Goal: Browse casually: Explore the website without a specific task or goal

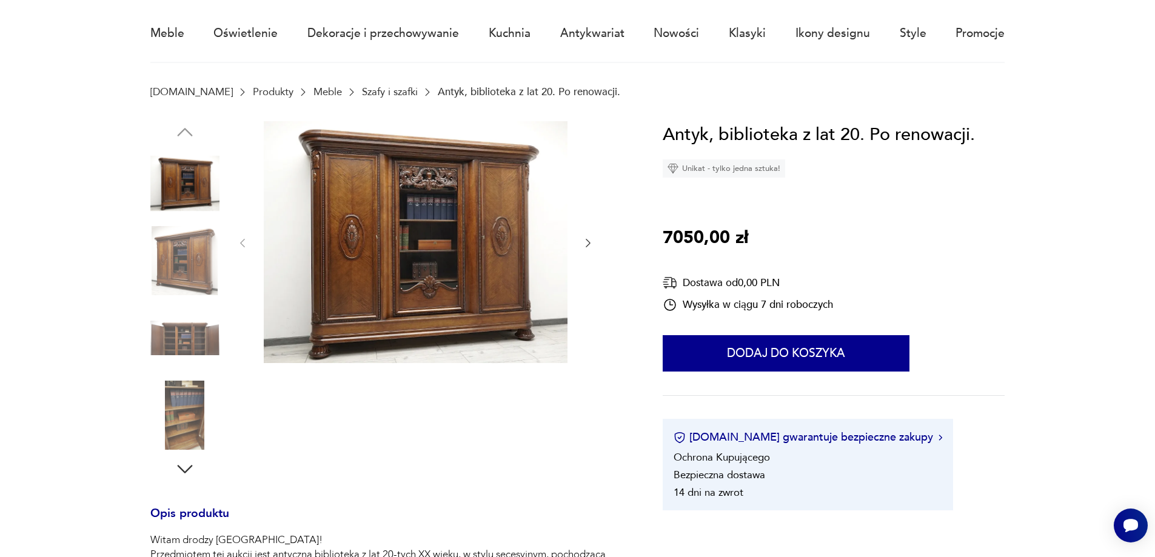
click at [461, 244] on img at bounding box center [416, 242] width 304 height 242
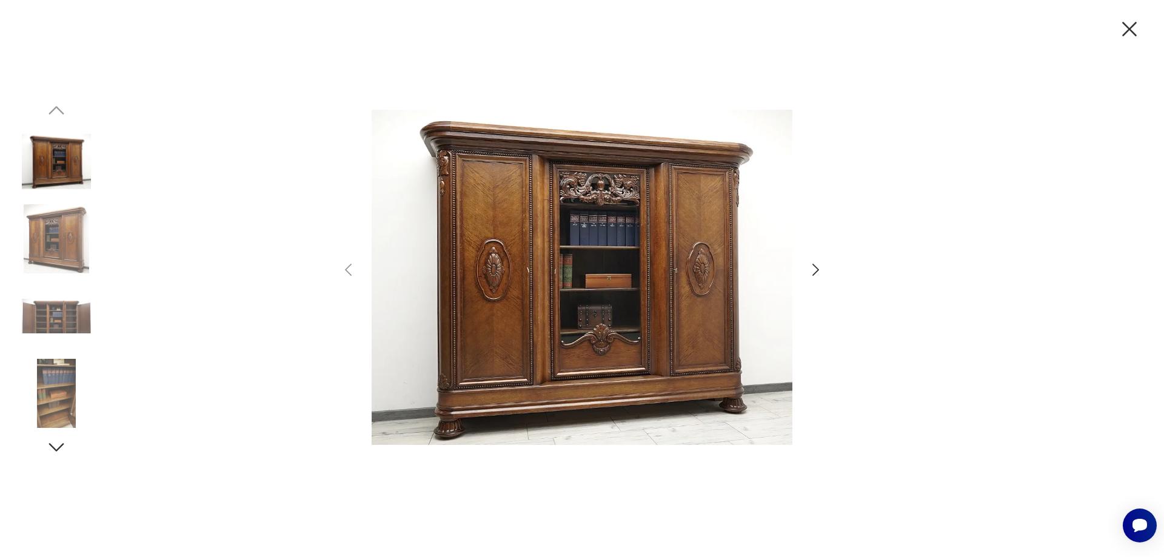
click at [811, 267] on icon "button" at bounding box center [816, 270] width 18 height 18
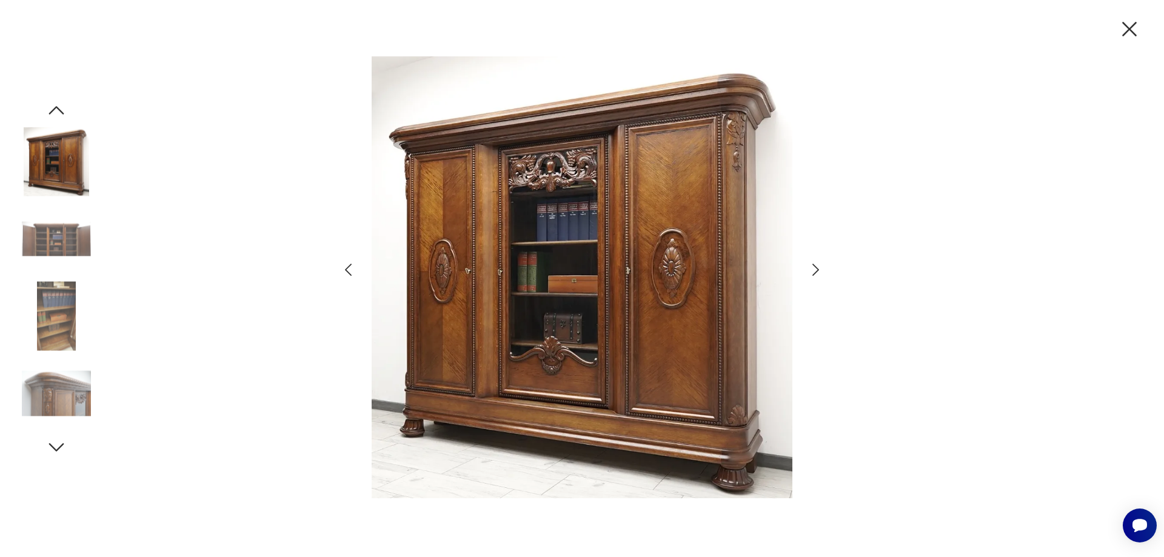
click at [811, 267] on icon "button" at bounding box center [816, 270] width 18 height 18
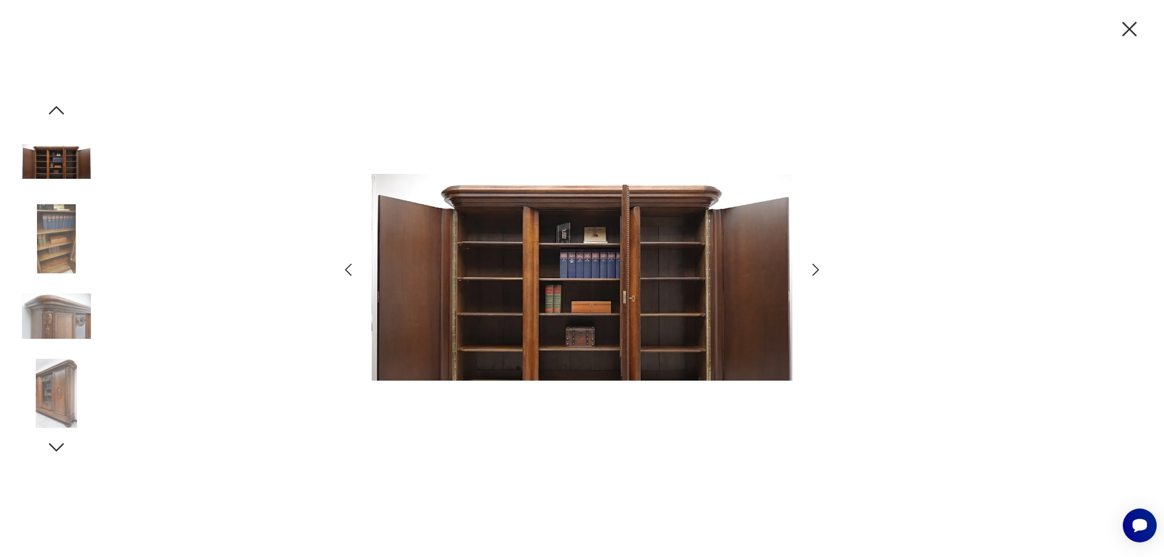
click at [811, 267] on icon "button" at bounding box center [816, 270] width 18 height 18
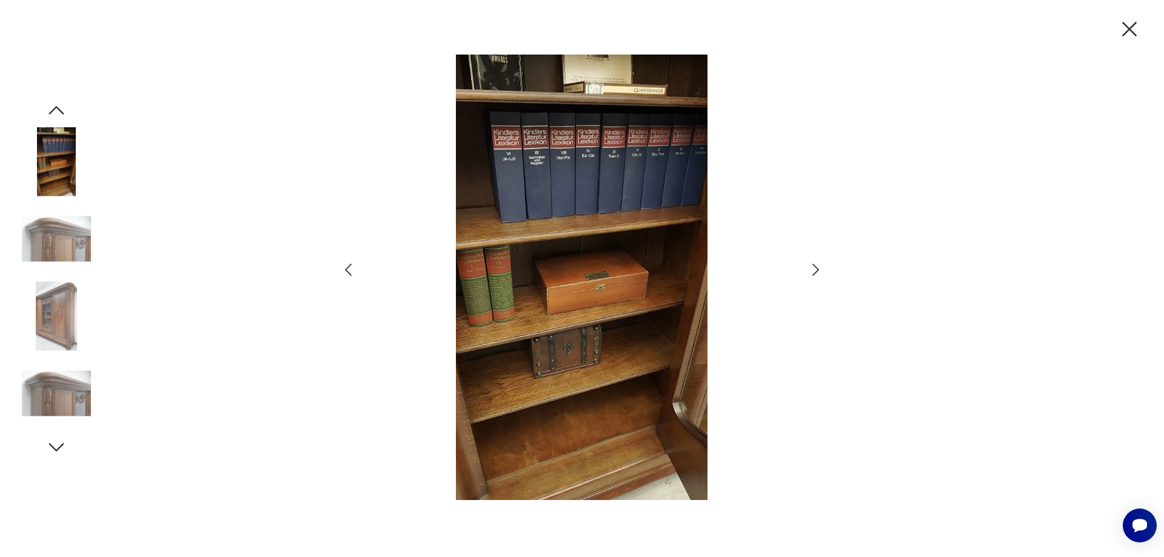
click at [811, 267] on icon "button" at bounding box center [816, 270] width 18 height 18
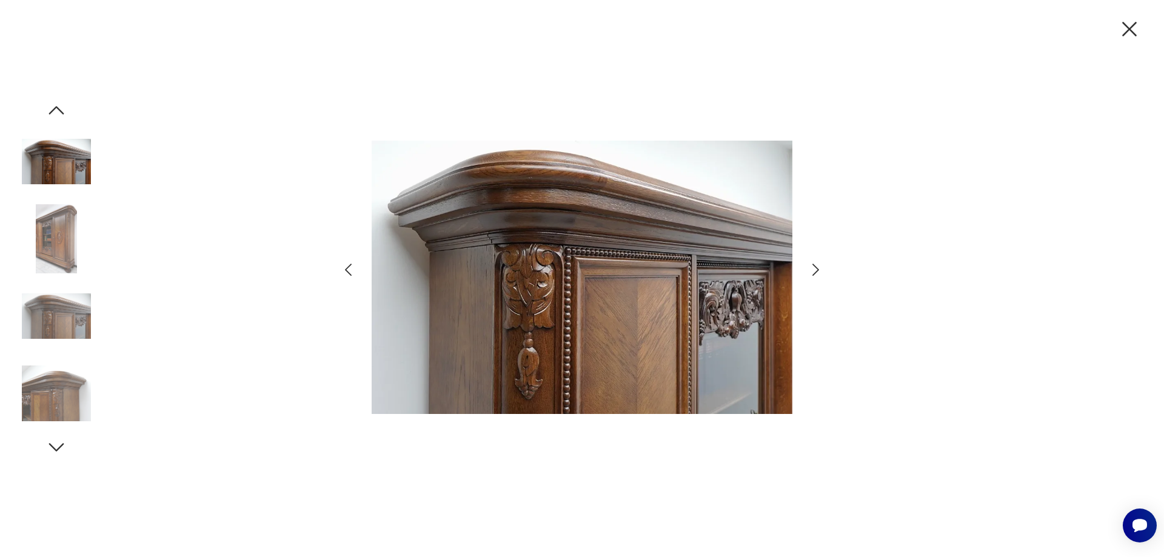
click at [811, 267] on icon "button" at bounding box center [816, 270] width 18 height 18
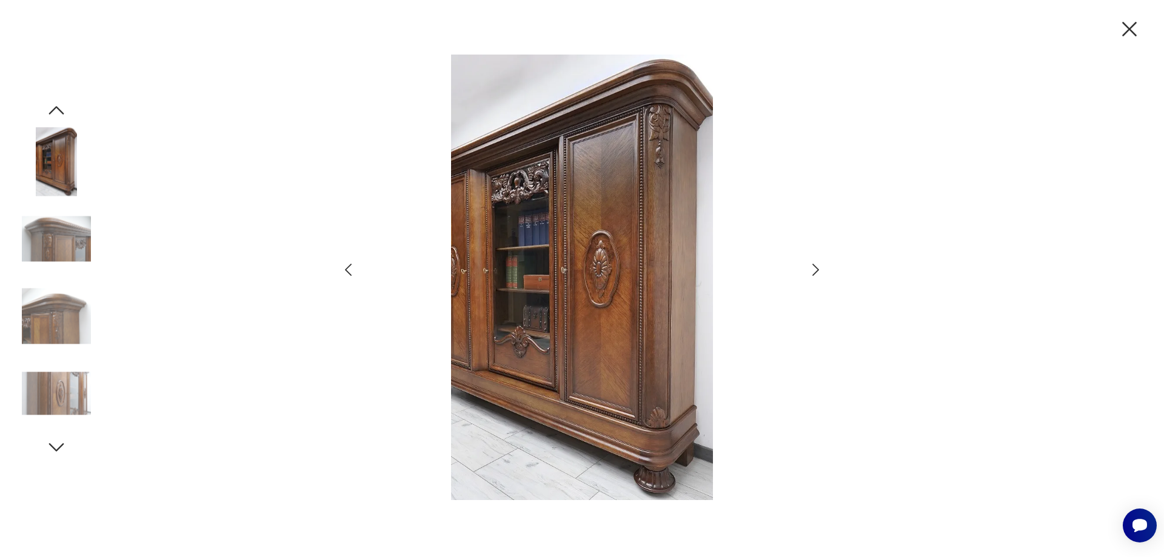
click at [811, 267] on icon "button" at bounding box center [816, 270] width 18 height 18
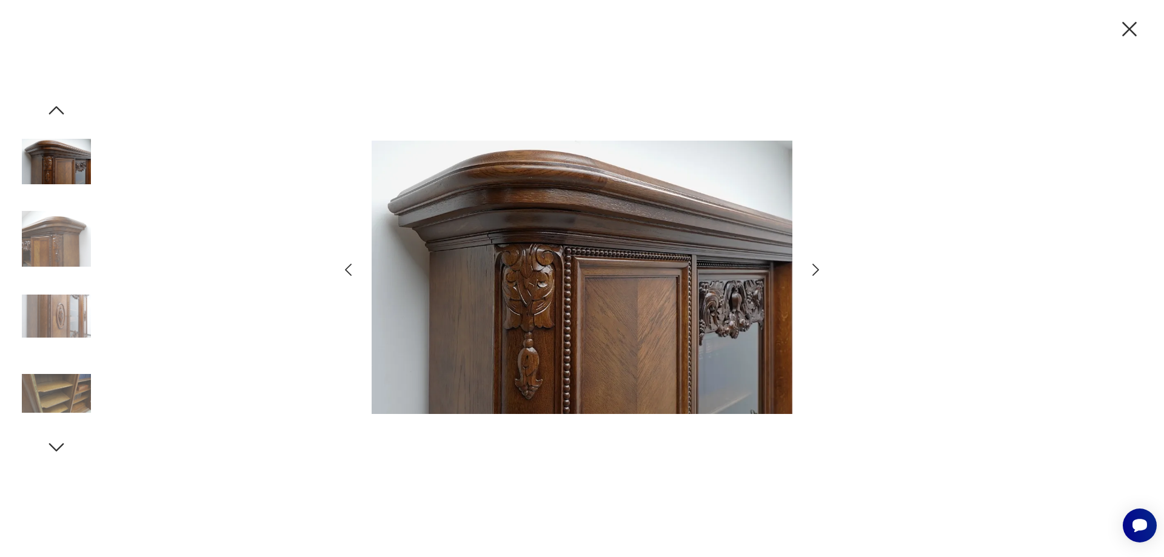
click at [811, 267] on icon "button" at bounding box center [816, 270] width 18 height 18
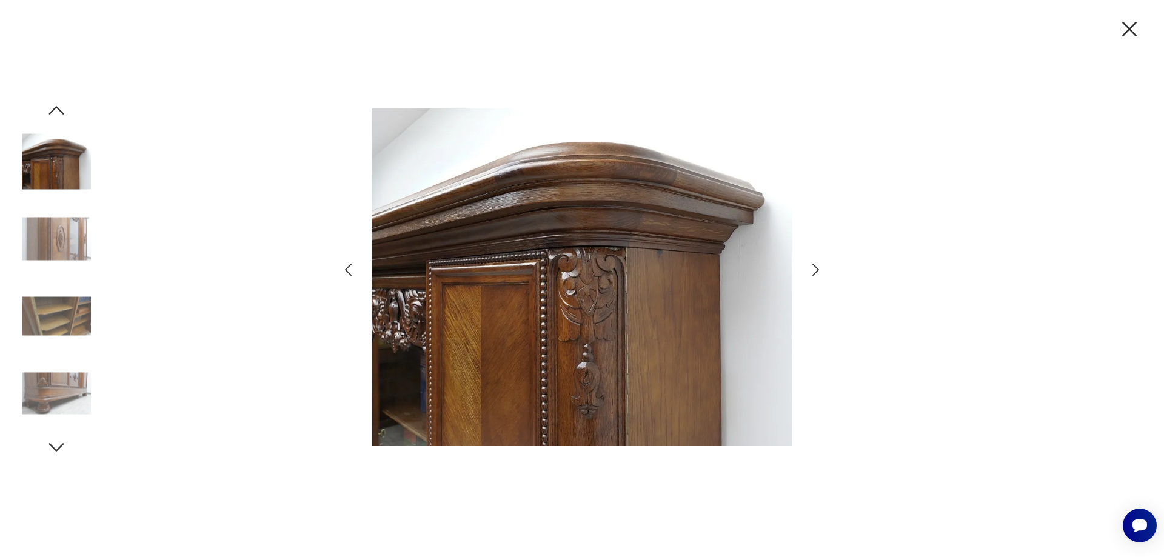
click at [811, 267] on icon "button" at bounding box center [816, 270] width 18 height 18
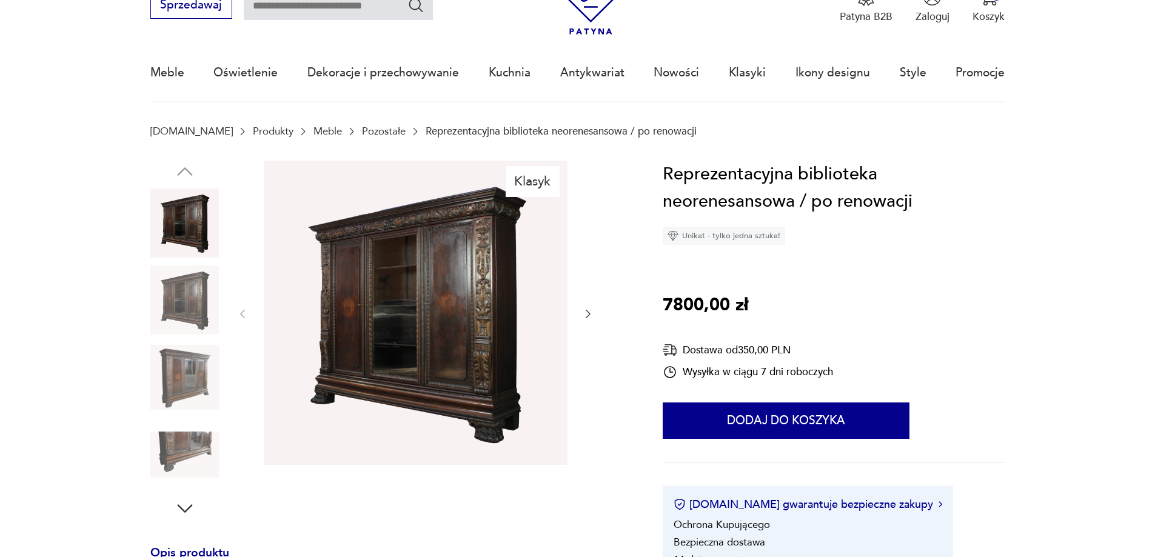
click at [418, 283] on img at bounding box center [416, 313] width 304 height 305
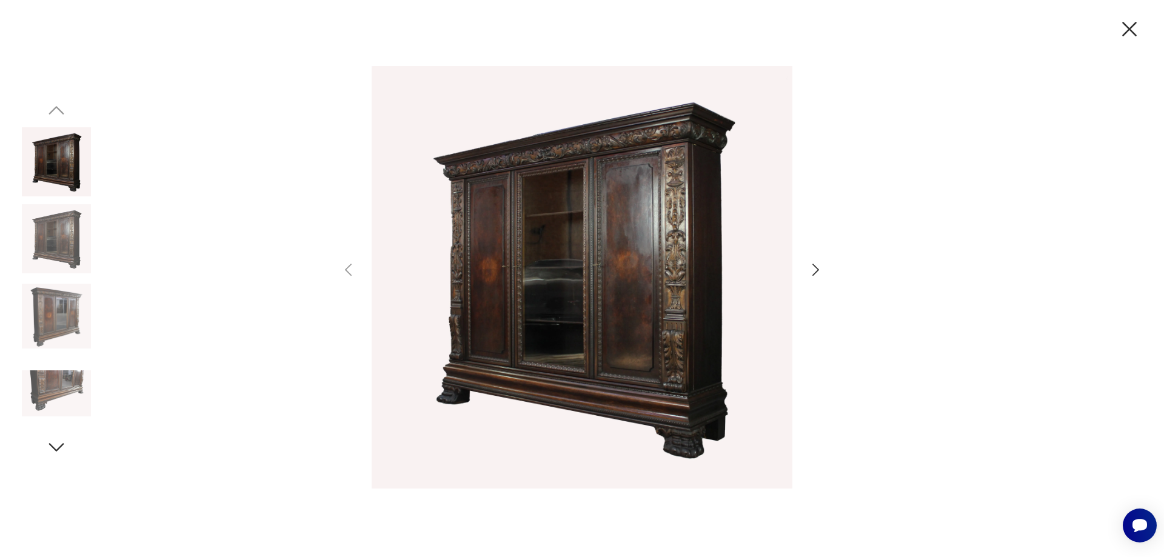
click at [817, 265] on icon "button" at bounding box center [816, 270] width 18 height 18
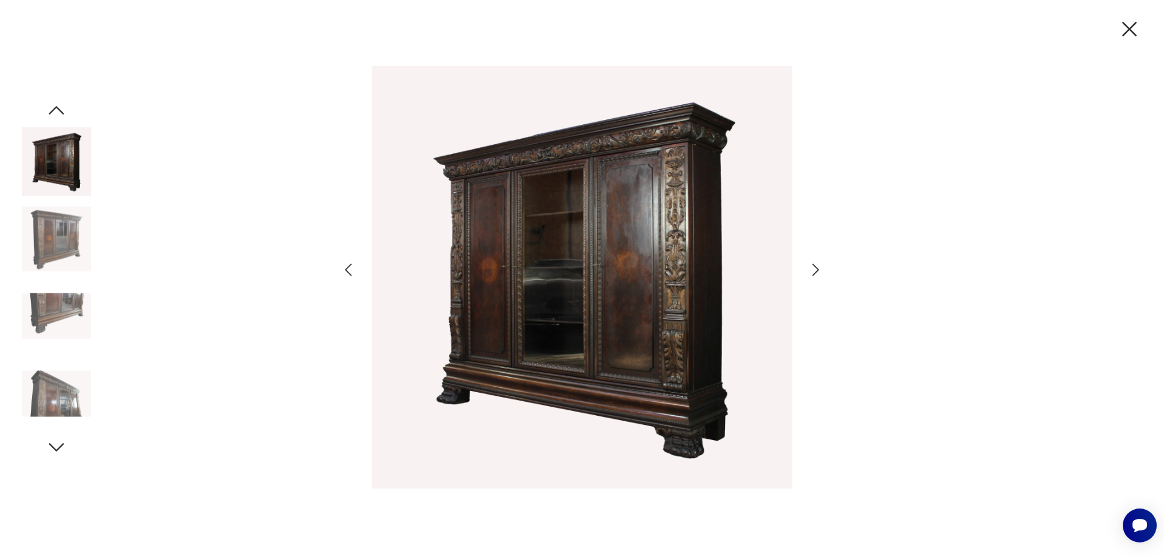
click at [817, 268] on icon "button" at bounding box center [815, 270] width 7 height 12
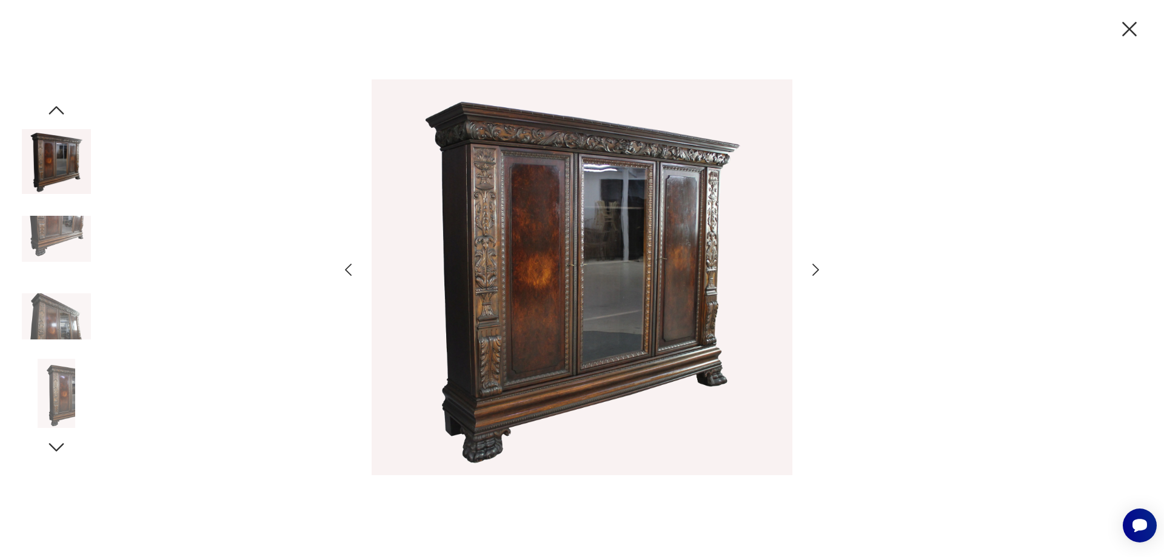
click at [814, 266] on icon "button" at bounding box center [815, 270] width 7 height 12
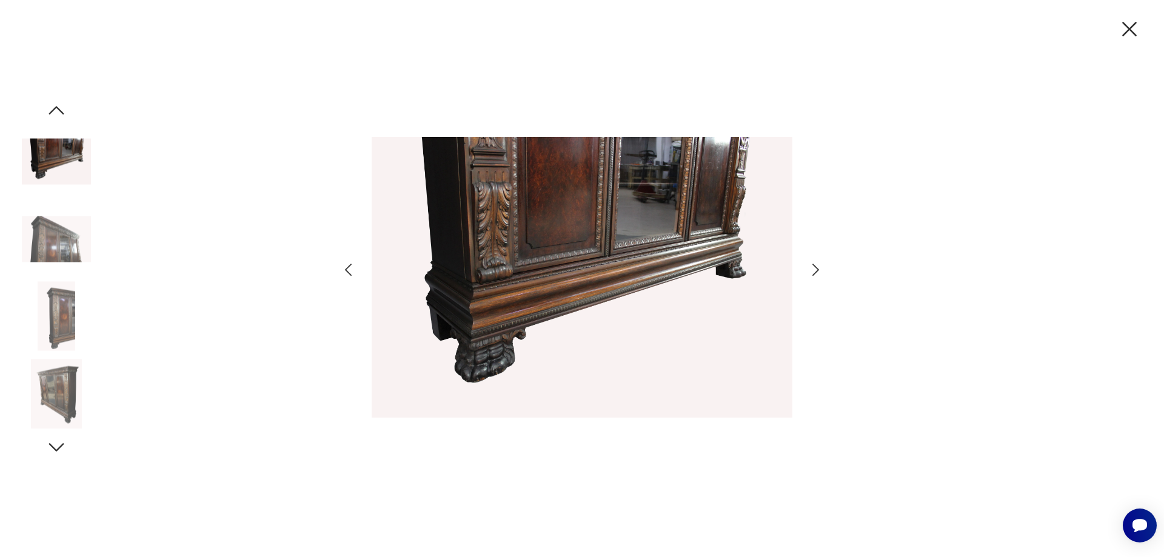
click at [814, 266] on icon "button" at bounding box center [815, 270] width 7 height 12
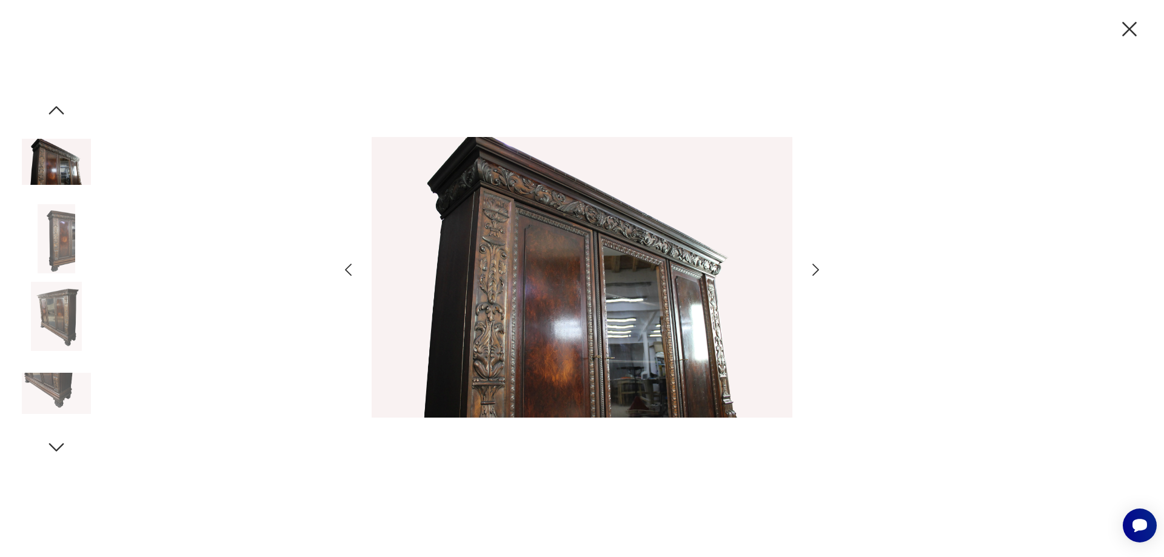
click at [814, 266] on icon "button" at bounding box center [815, 270] width 7 height 12
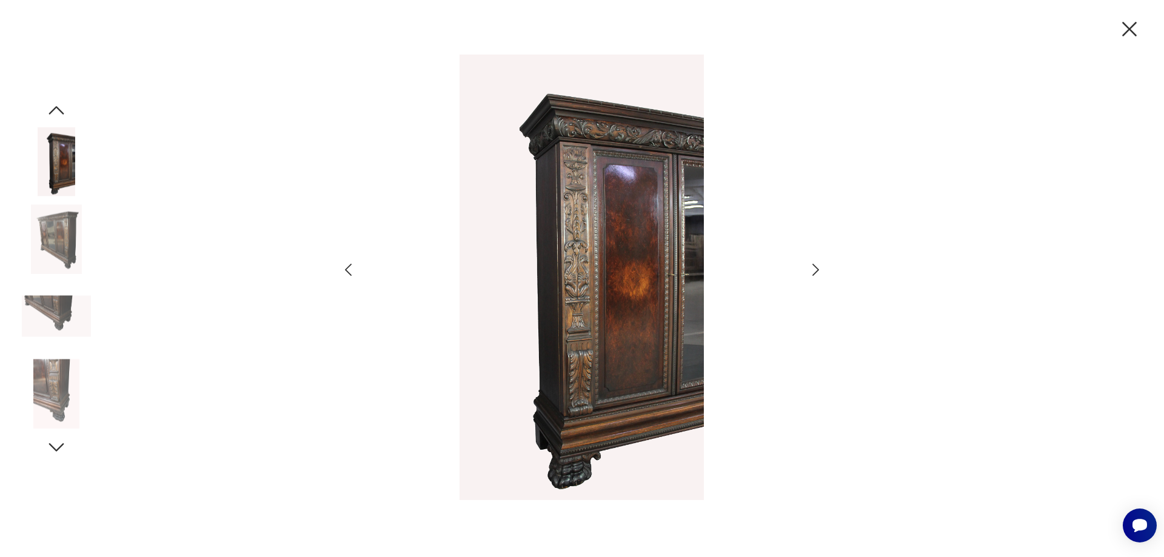
click at [814, 266] on icon "button" at bounding box center [815, 270] width 7 height 12
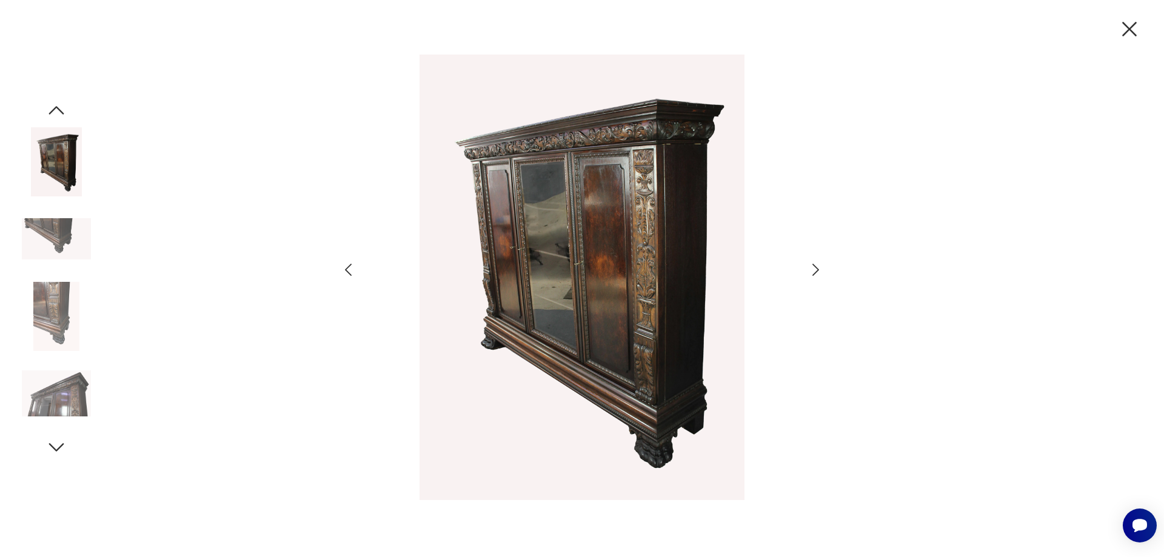
click at [814, 266] on icon "button" at bounding box center [815, 270] width 7 height 12
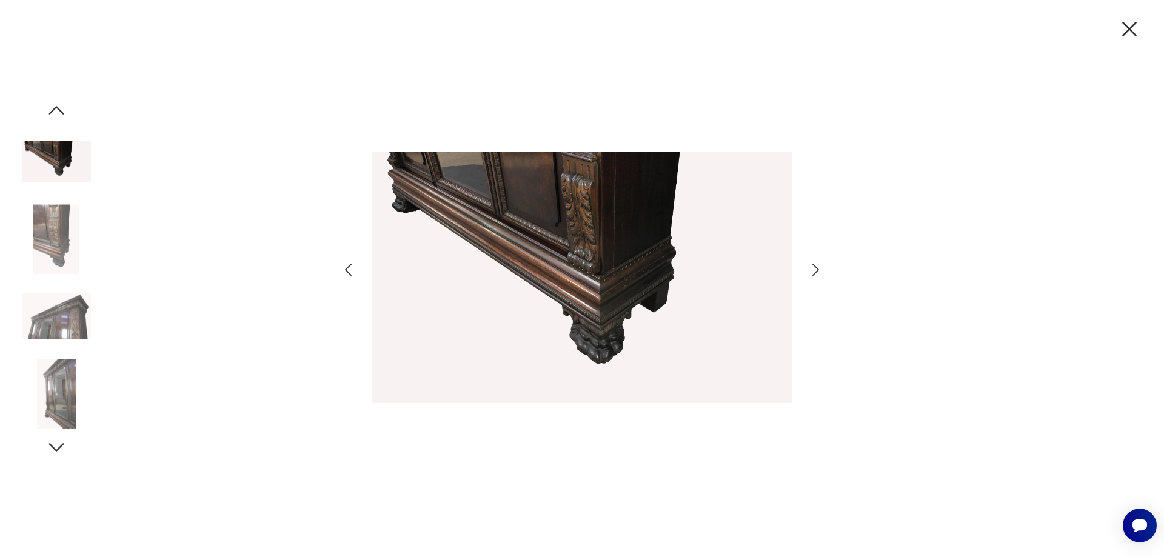
click at [814, 266] on icon "button" at bounding box center [815, 270] width 7 height 12
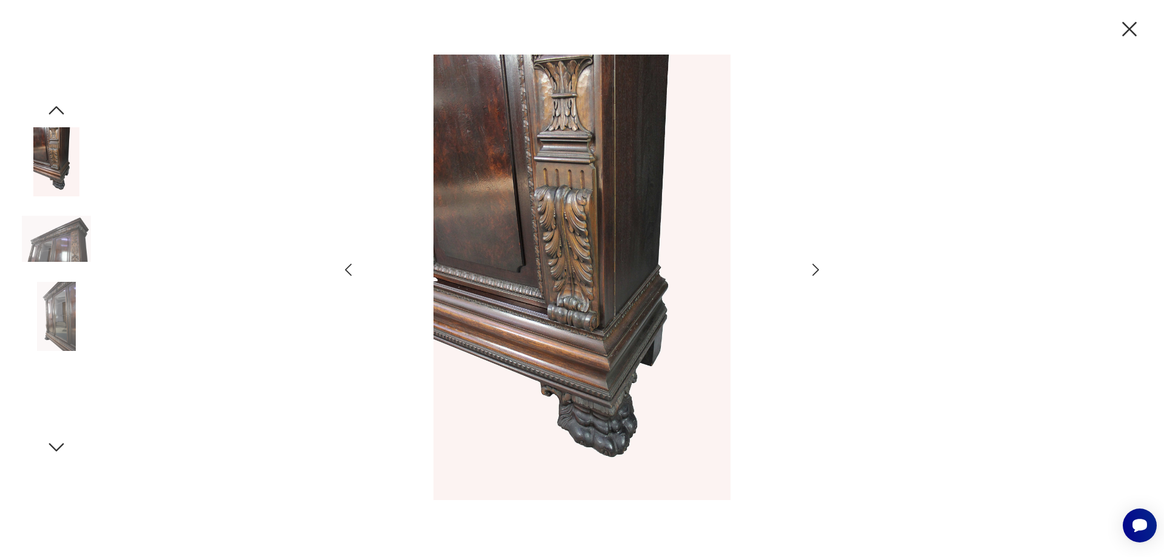
click at [813, 266] on icon "button" at bounding box center [816, 270] width 18 height 18
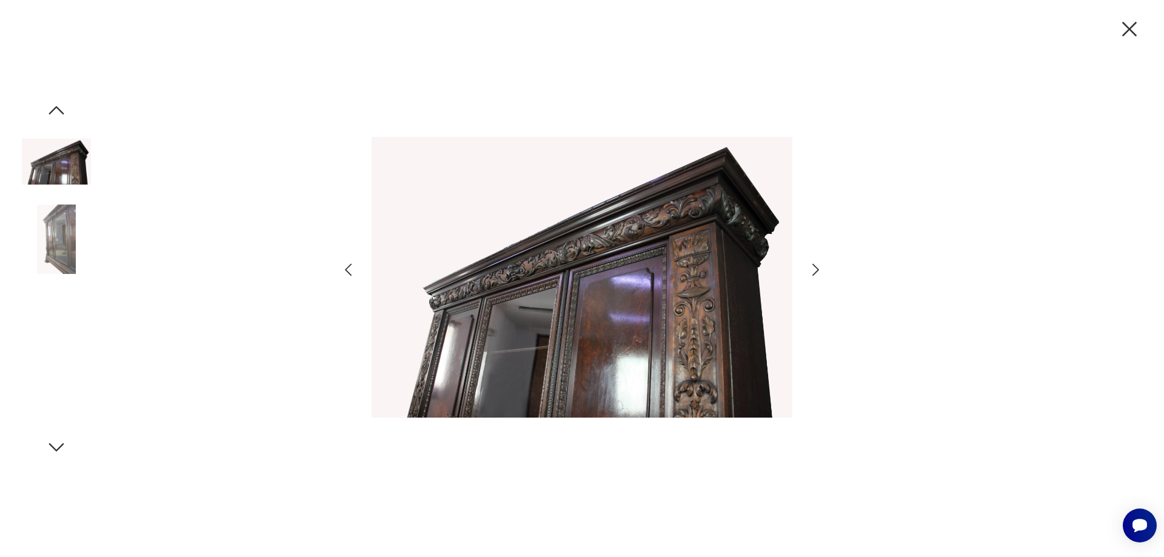
click at [813, 266] on icon "button" at bounding box center [816, 270] width 18 height 18
